Goal: Task Accomplishment & Management: Manage account settings

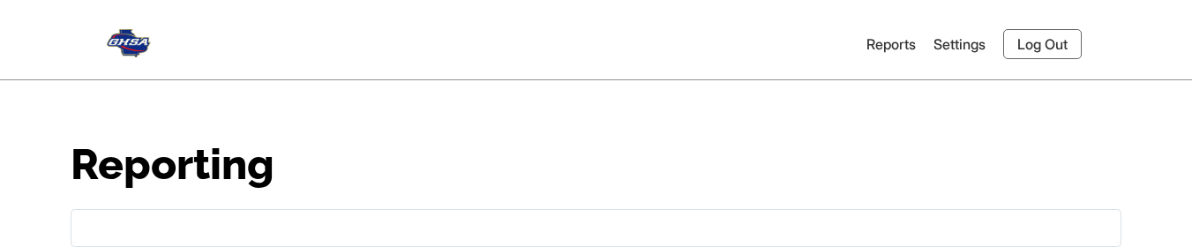
scroll to position [265, 0]
click at [1019, 41] on link "Log Out" at bounding box center [1042, 44] width 79 height 30
